Goal: Transaction & Acquisition: Register for event/course

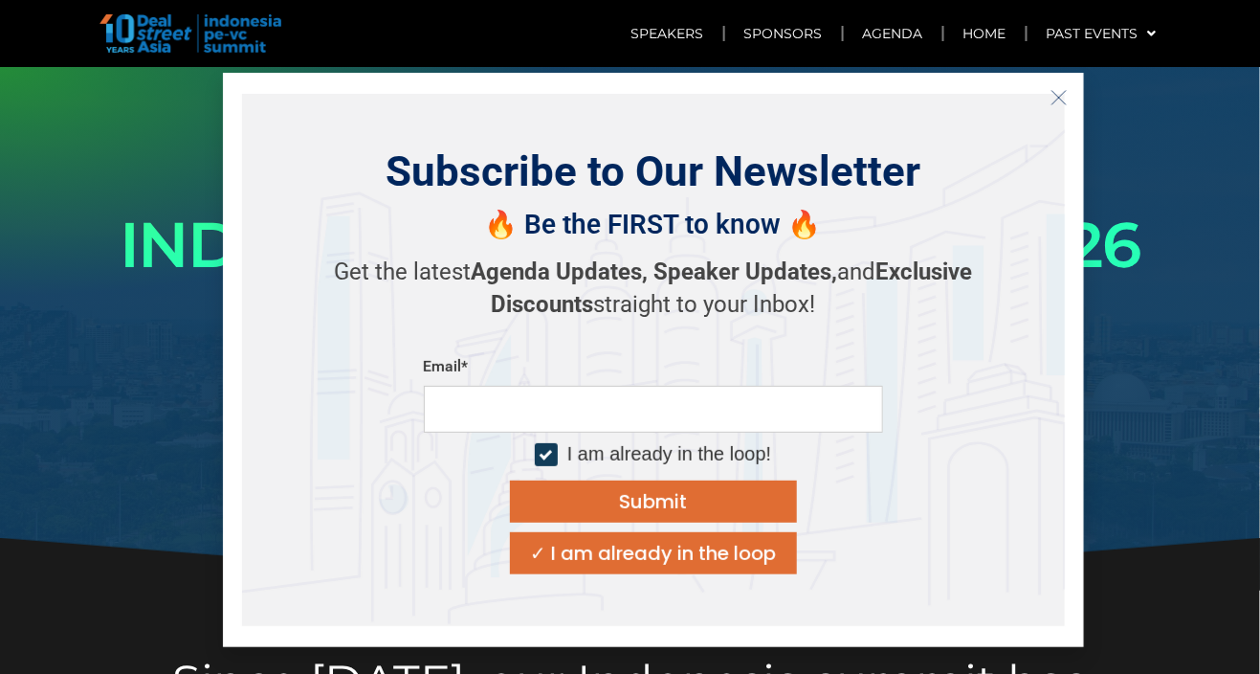
click at [1190, 342] on div at bounding box center [630, 328] width 1260 height 522
click at [1069, 95] on button "Close" at bounding box center [1059, 97] width 31 height 31
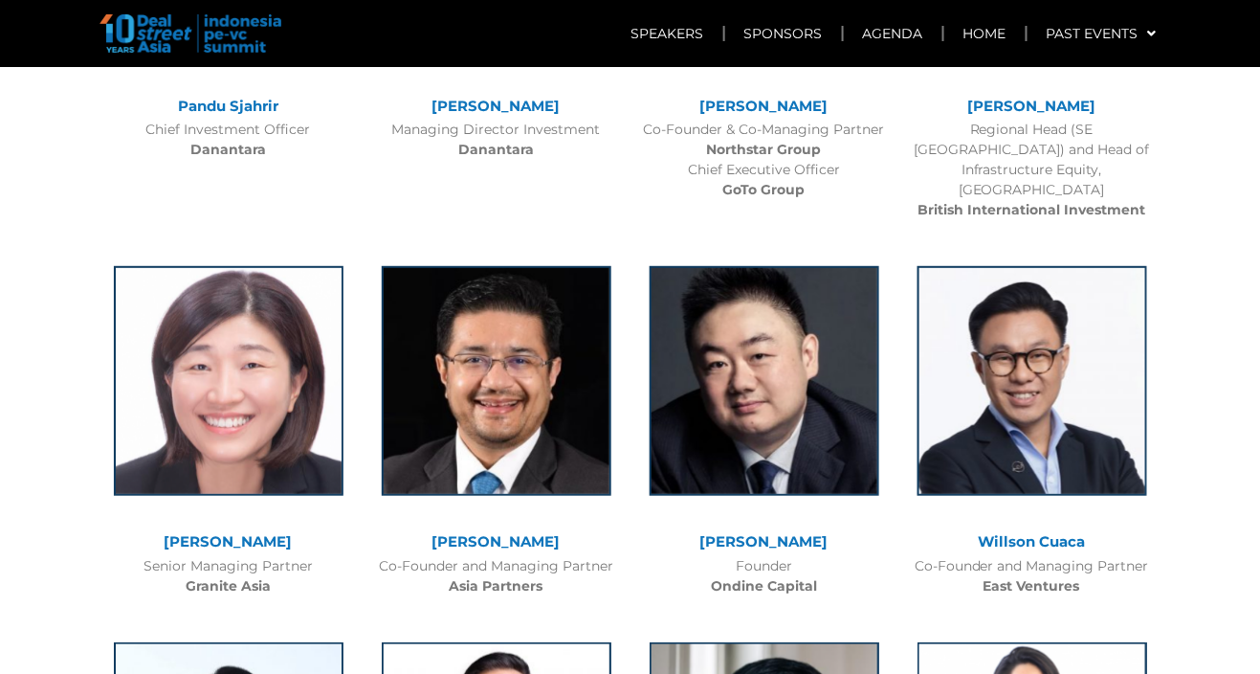
scroll to position [2084, 0]
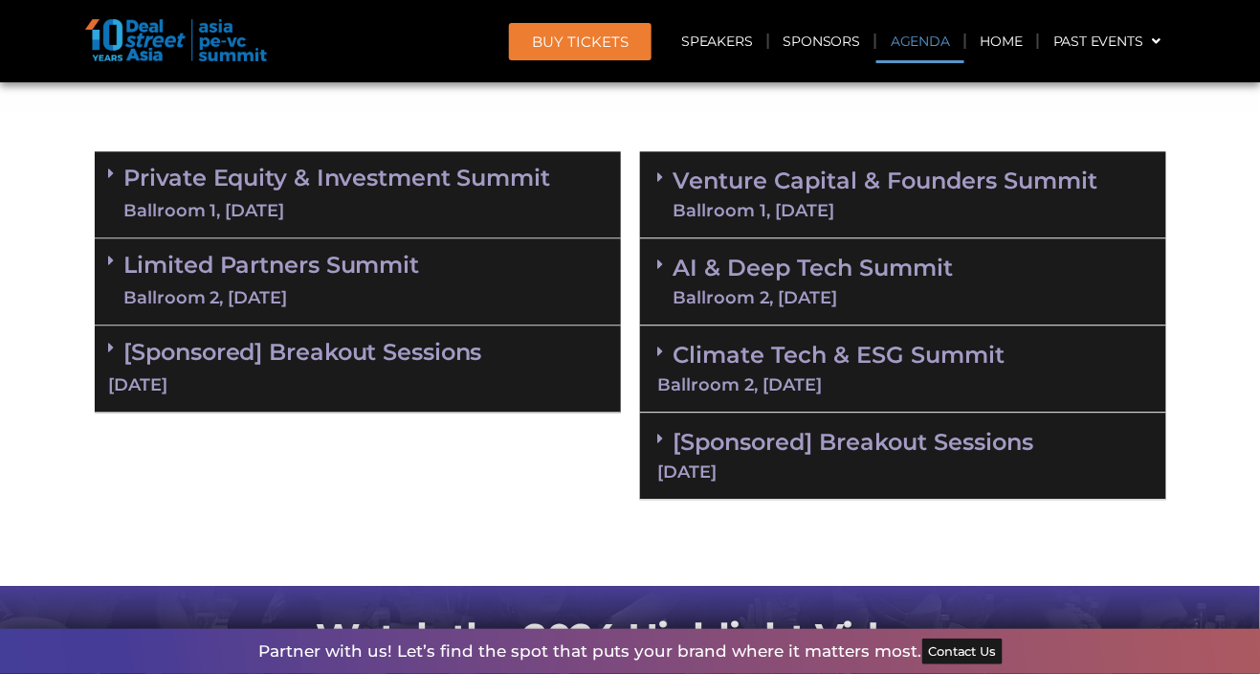
scroll to position [1132, 0]
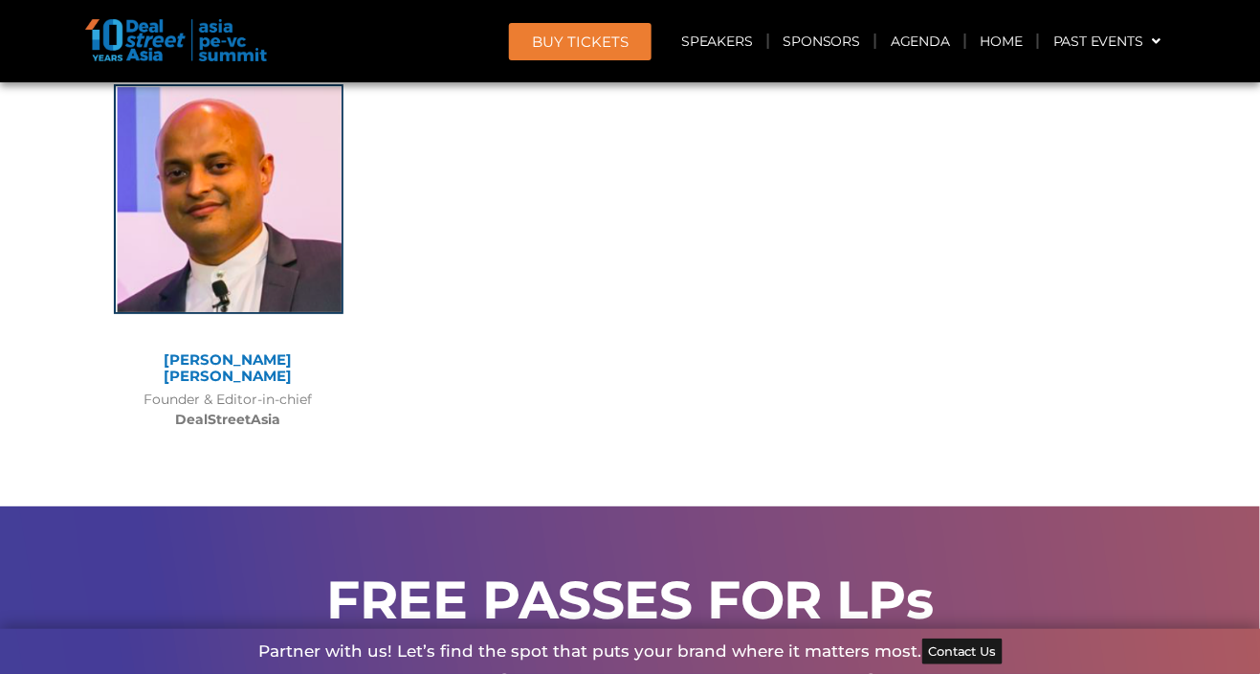
scroll to position [15413, 0]
click at [605, 34] on span "BUY Tickets" at bounding box center [580, 41] width 97 height 14
click at [589, 58] on link "BUY Tickets" at bounding box center [580, 41] width 143 height 37
click at [608, 34] on span "BUY Tickets" at bounding box center [580, 41] width 97 height 14
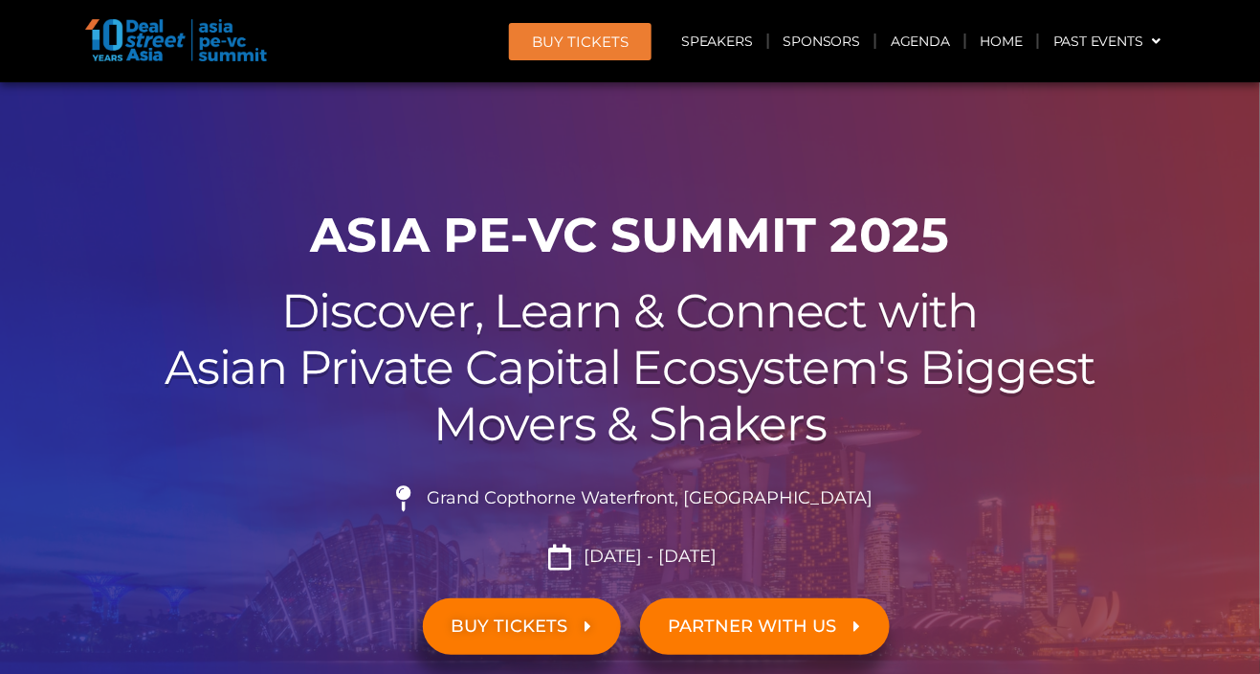
scroll to position [23, 0]
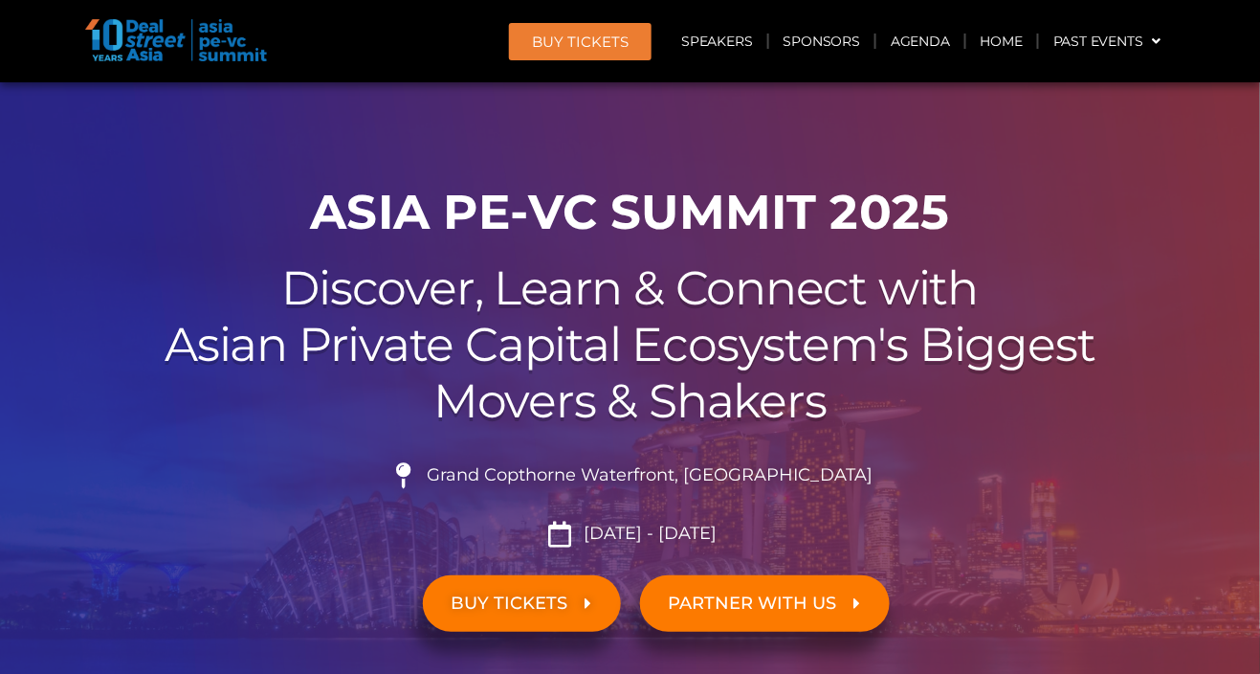
click at [563, 598] on span "BUY TICKETS" at bounding box center [510, 603] width 117 height 18
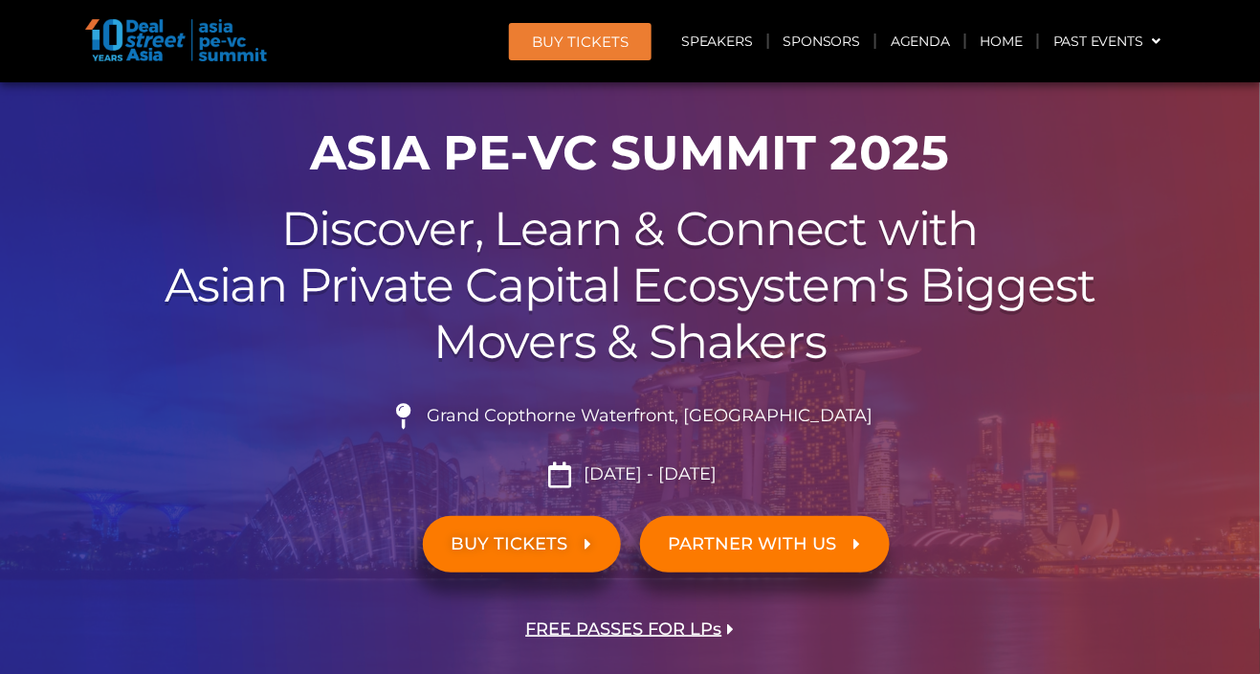
scroll to position [83, 0]
click at [680, 630] on span "FREE PASSES FOR LPs" at bounding box center [624, 628] width 196 height 18
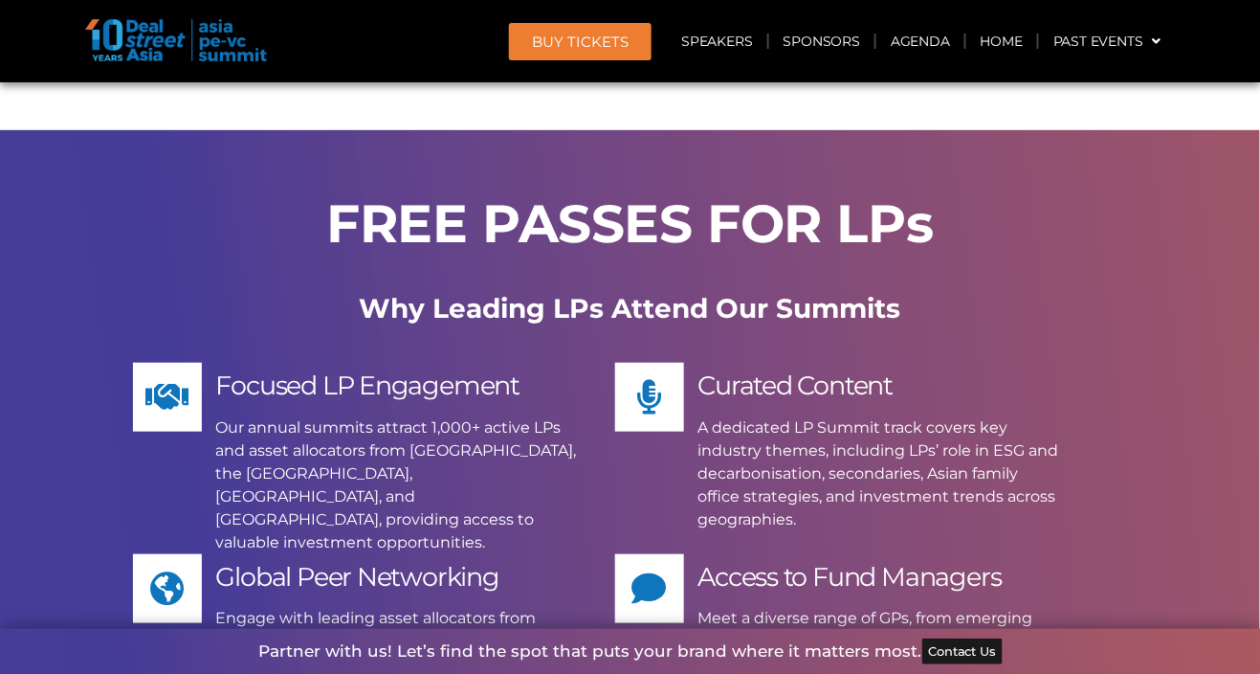
scroll to position [15805, 0]
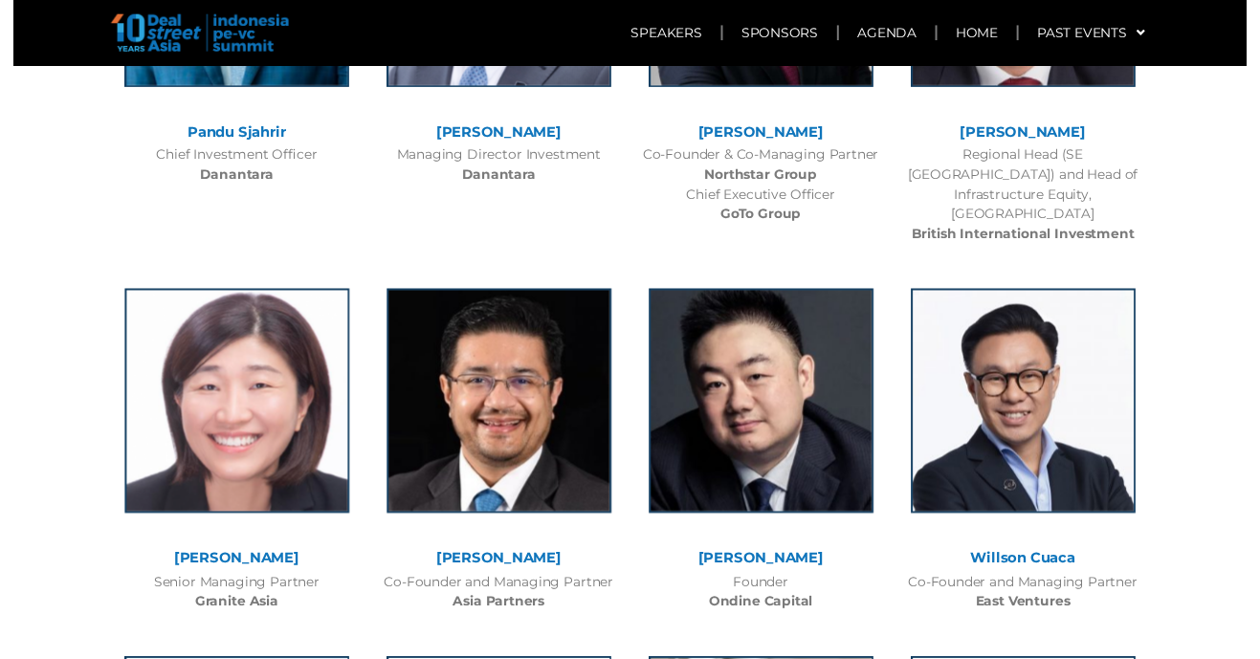
scroll to position [2055, 0]
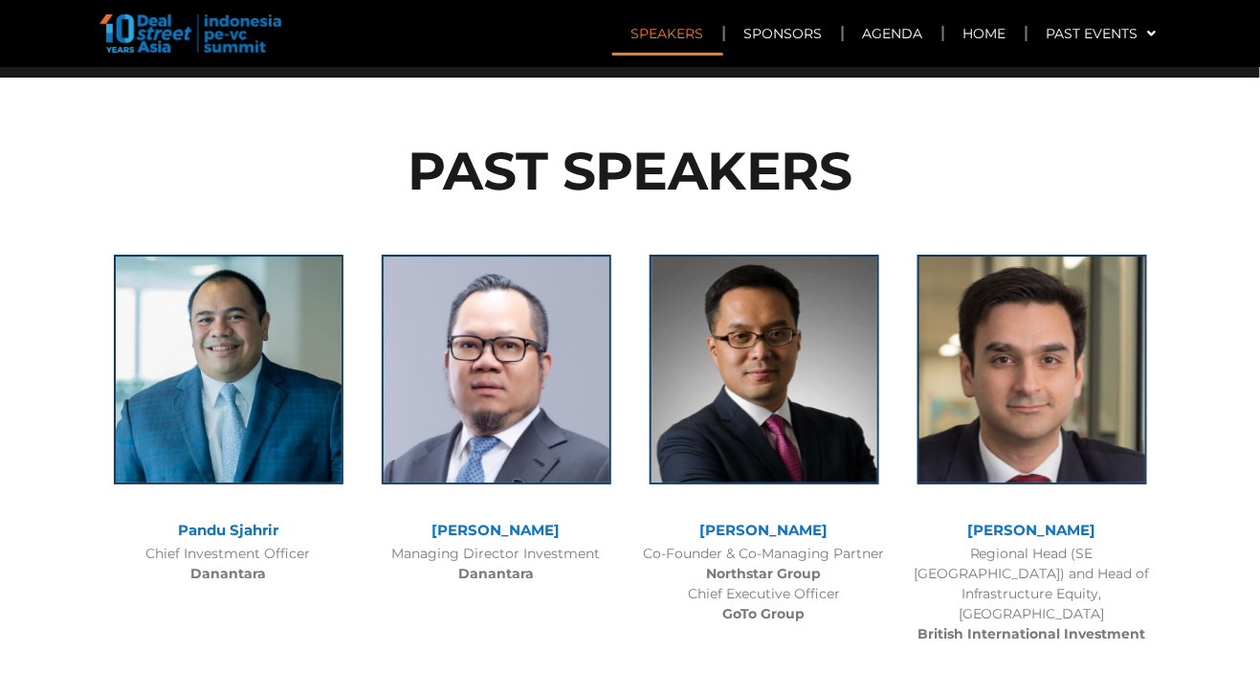
scroll to position [1650, 0]
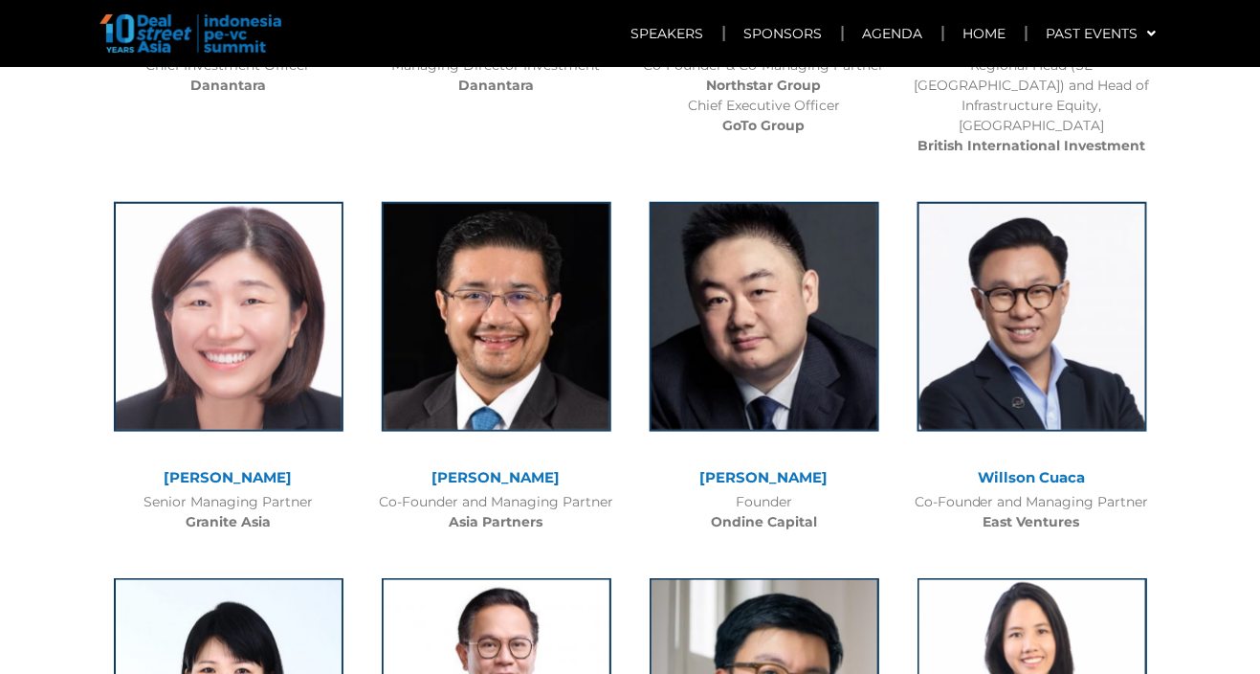
scroll to position [2084, 0]
